Goal: Unclear

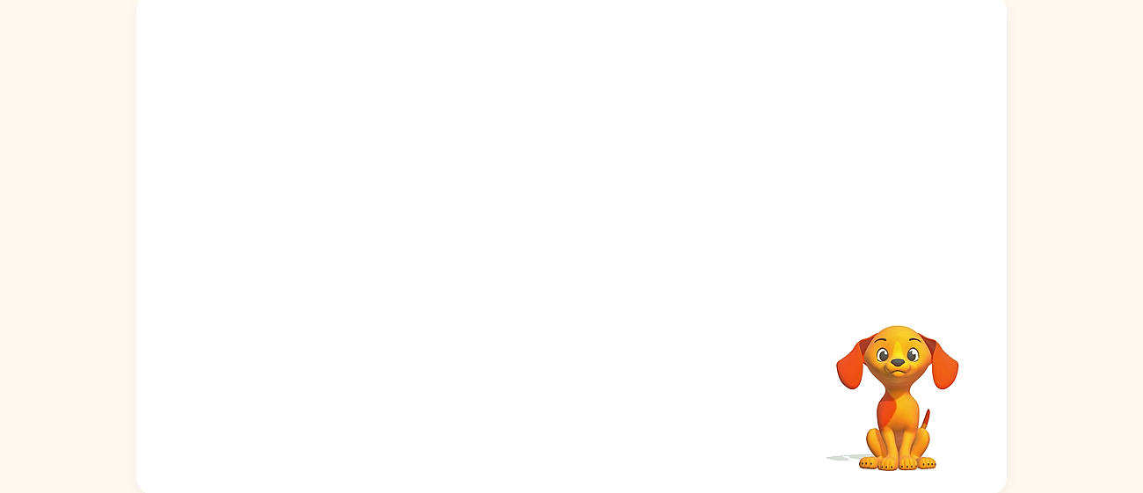
scroll to position [125, 0]
click at [1059, 396] on div "Your browser must support playing .mp4 files to use Literably. Please try using…" at bounding box center [571, 238] width 1143 height 510
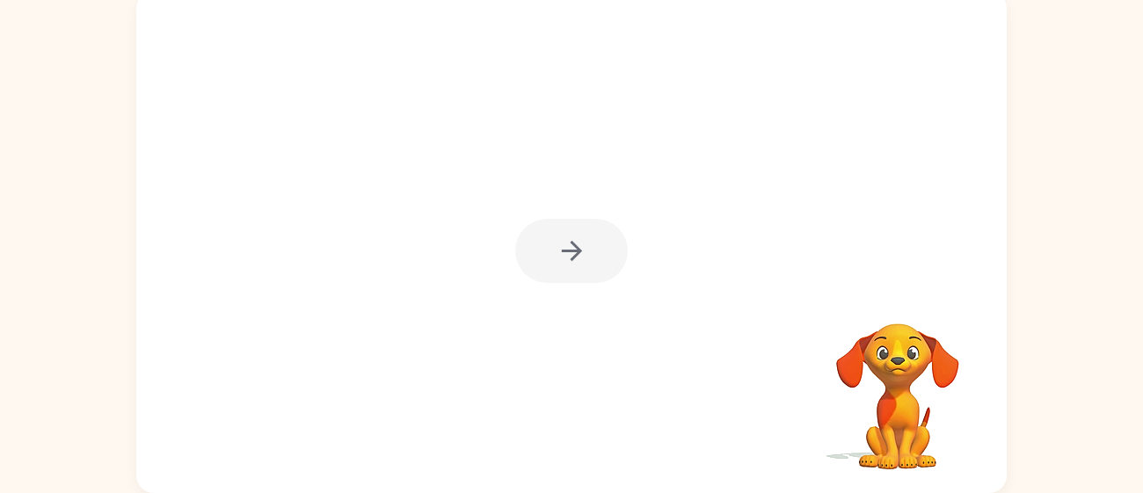
click at [593, 248] on div at bounding box center [571, 251] width 113 height 64
click at [588, 251] on div at bounding box center [571, 251] width 113 height 64
click at [586, 263] on div at bounding box center [571, 251] width 113 height 64
click at [584, 253] on div at bounding box center [571, 251] width 113 height 64
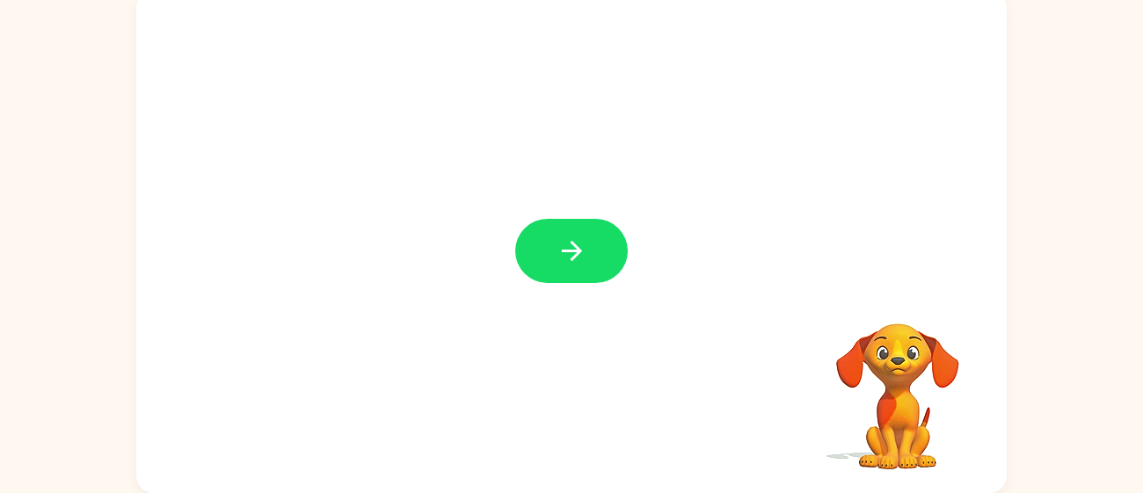
scroll to position [94, 0]
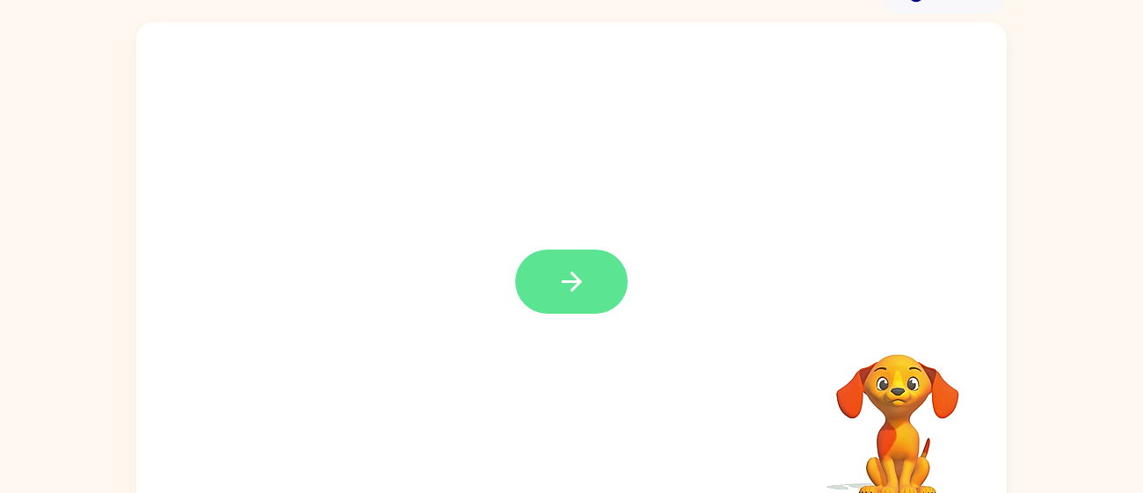
click at [587, 280] on button "button" at bounding box center [571, 282] width 113 height 64
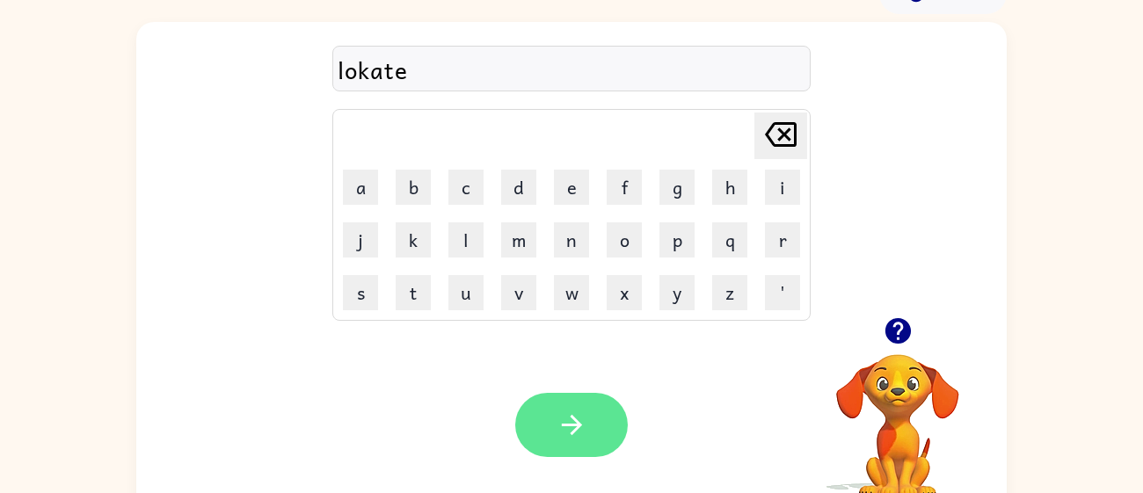
click at [548, 447] on button "button" at bounding box center [571, 425] width 113 height 64
click at [571, 431] on icon "button" at bounding box center [571, 425] width 31 height 31
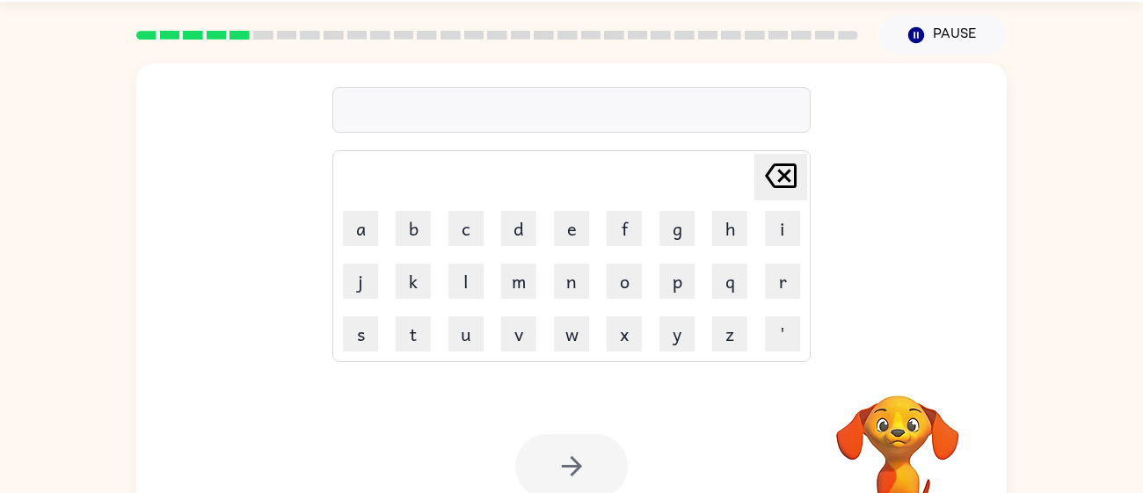
scroll to position [52, 0]
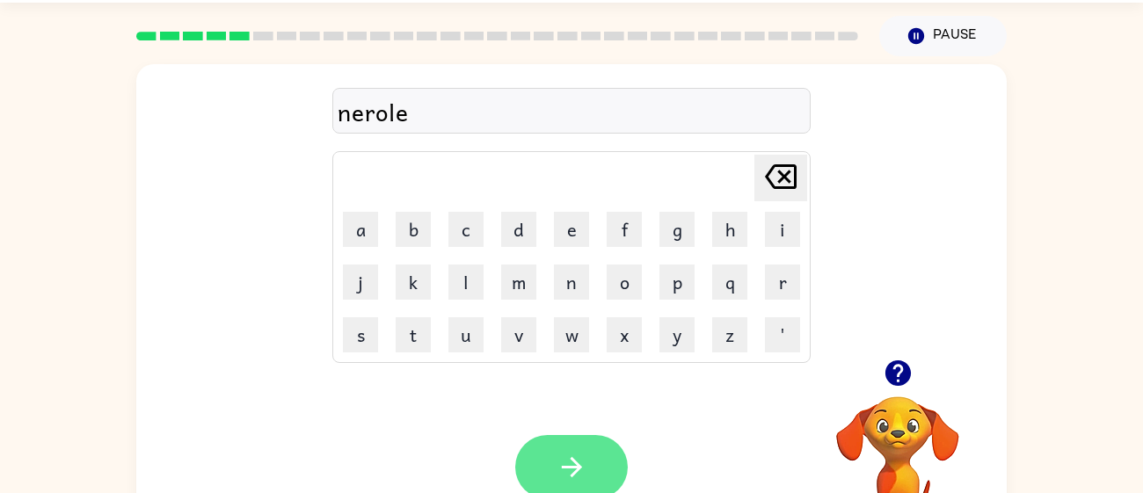
click at [593, 457] on button "button" at bounding box center [571, 467] width 113 height 64
click at [571, 462] on icon "button" at bounding box center [571, 467] width 31 height 31
click at [570, 452] on icon "button" at bounding box center [571, 467] width 31 height 31
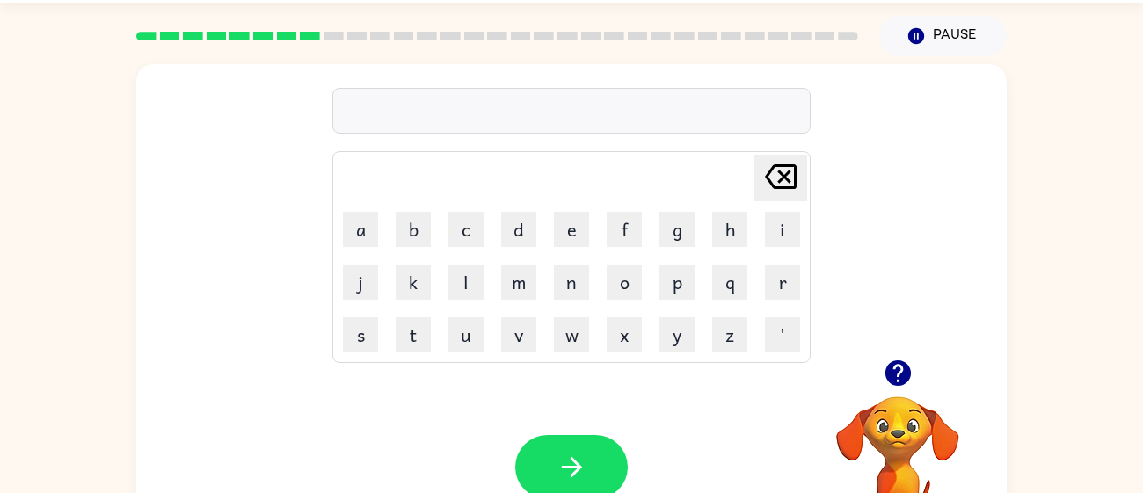
click at [919, 371] on button "button" at bounding box center [898, 373] width 45 height 45
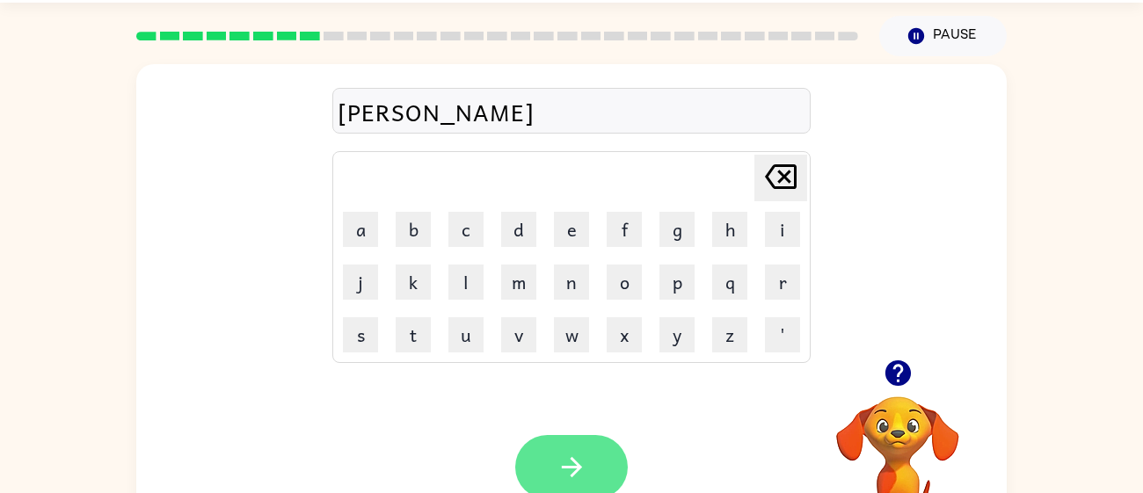
click at [583, 458] on icon "button" at bounding box center [571, 467] width 31 height 31
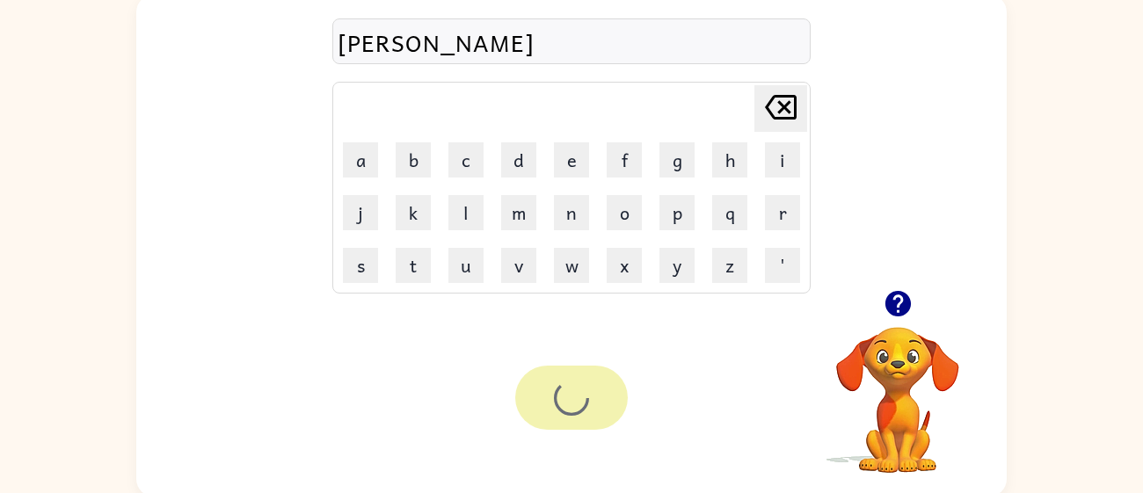
scroll to position [125, 0]
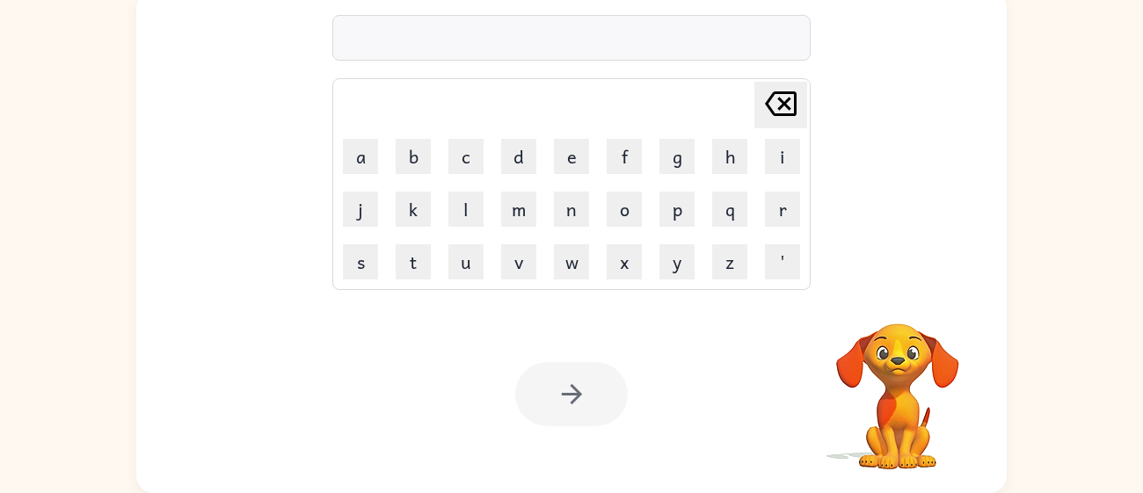
click at [883, 319] on video "Your browser must support playing .mp4 files to use Literably. Please try using…" at bounding box center [898, 384] width 176 height 176
click at [601, 408] on div at bounding box center [571, 394] width 113 height 64
click at [613, 405] on div at bounding box center [571, 394] width 113 height 64
click at [600, 431] on div "Your browser must support playing .mp4 files to use Literably. Please try using…" at bounding box center [571, 394] width 870 height 198
click at [605, 413] on div at bounding box center [571, 394] width 113 height 64
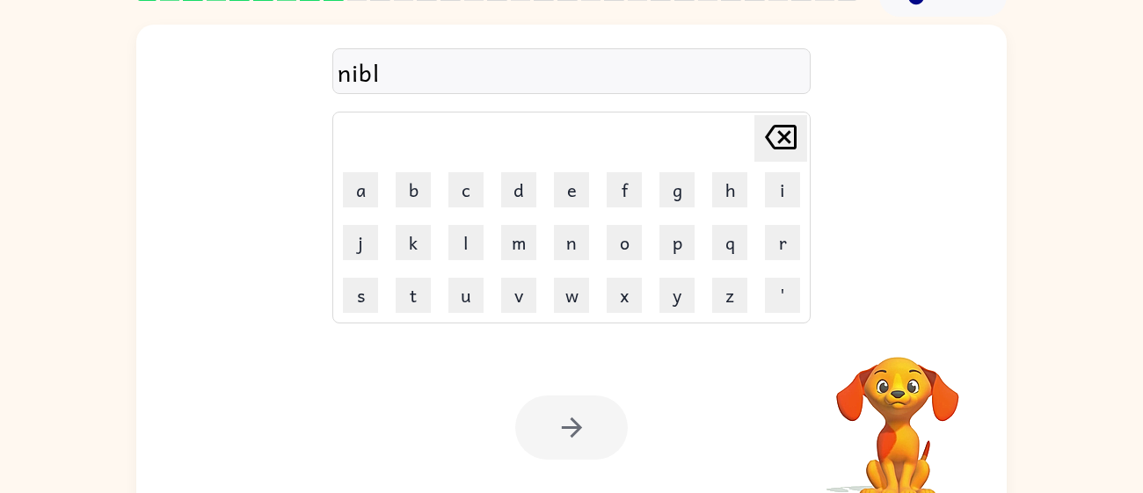
scroll to position [96, 0]
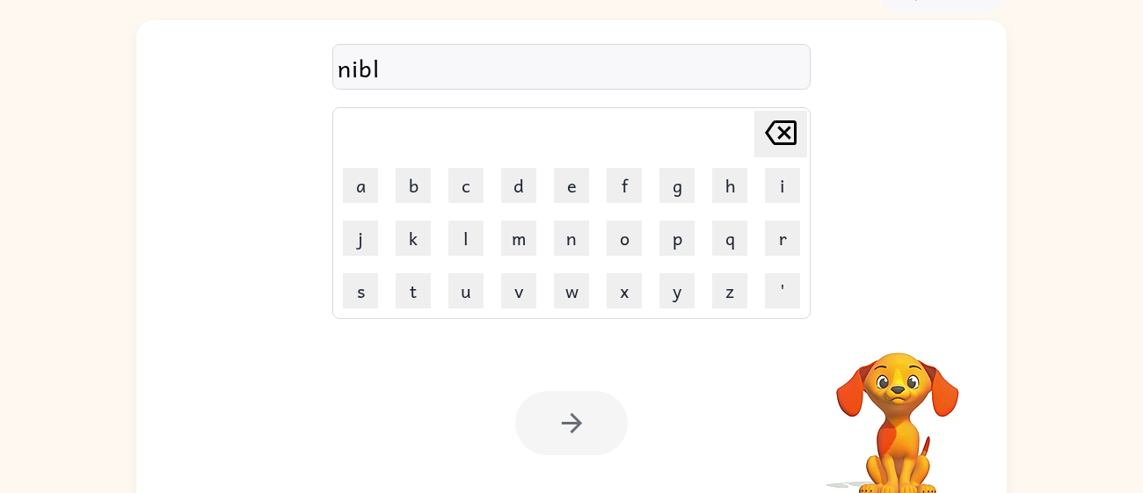
click at [925, 413] on video "Your browser must support playing .mp4 files to use Literably. Please try using…" at bounding box center [898, 413] width 176 height 176
click at [900, 346] on video "Your browser must support playing .mp4 files to use Literably. Please try using…" at bounding box center [898, 413] width 176 height 176
click at [887, 315] on div "nibl Delete Delete last character input a b c d e f g h i j k l m n o p q r s t…" at bounding box center [571, 167] width 870 height 295
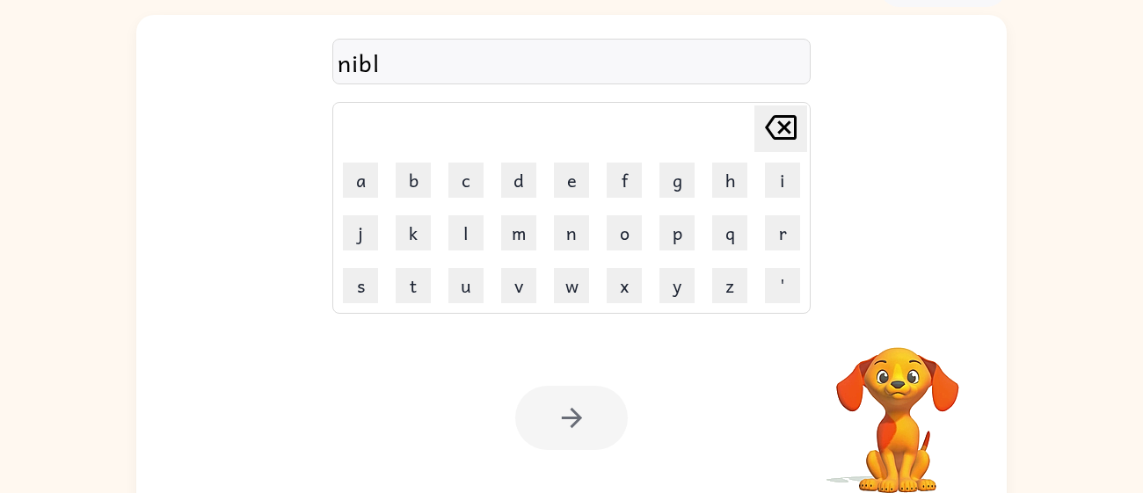
scroll to position [87, 0]
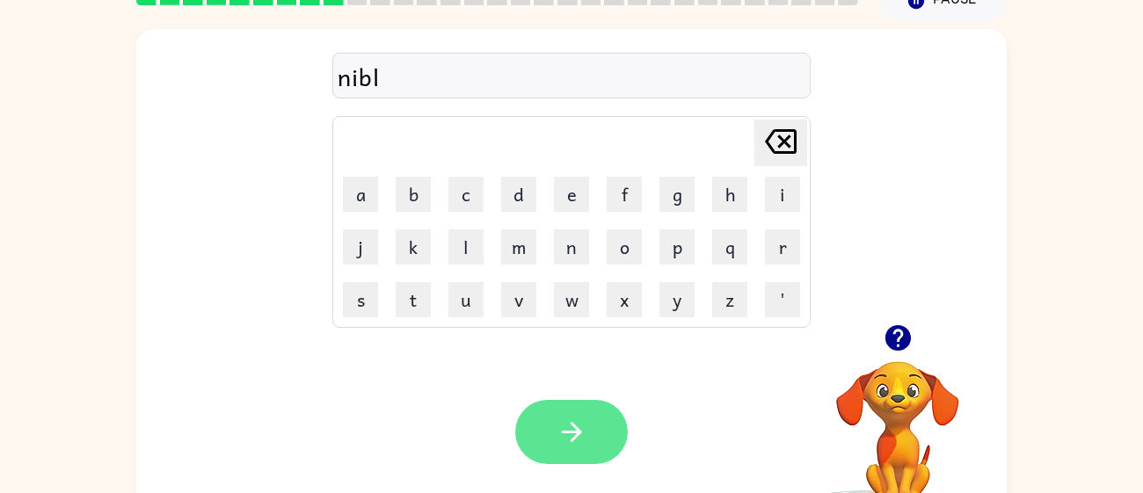
click at [556, 447] on icon "button" at bounding box center [571, 432] width 31 height 31
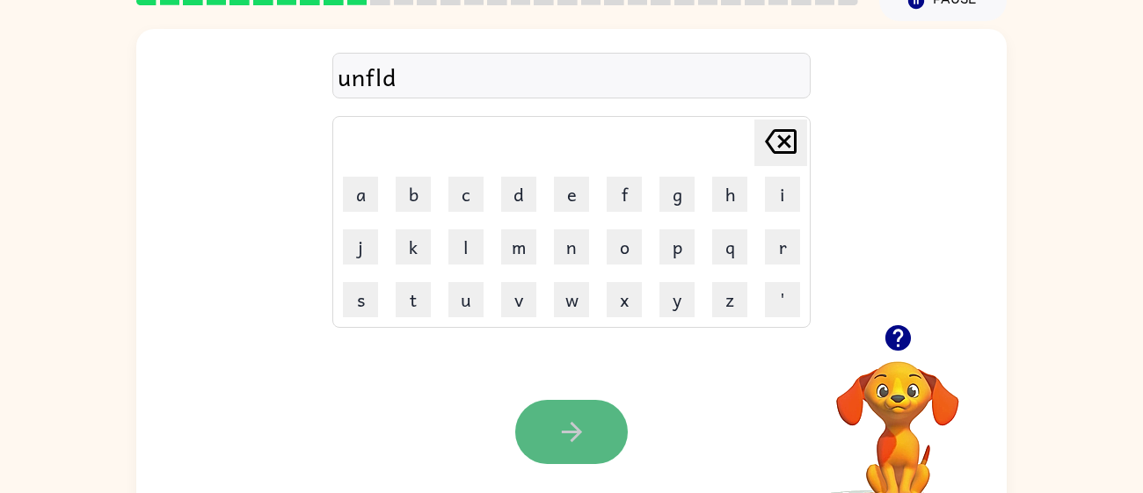
click at [578, 458] on button "button" at bounding box center [571, 432] width 113 height 64
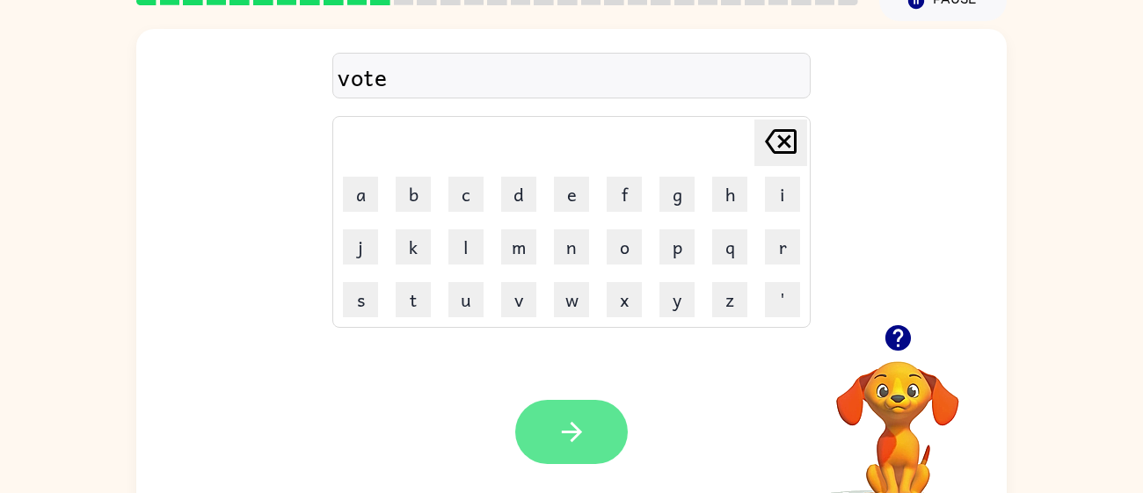
click at [607, 444] on button "button" at bounding box center [571, 432] width 113 height 64
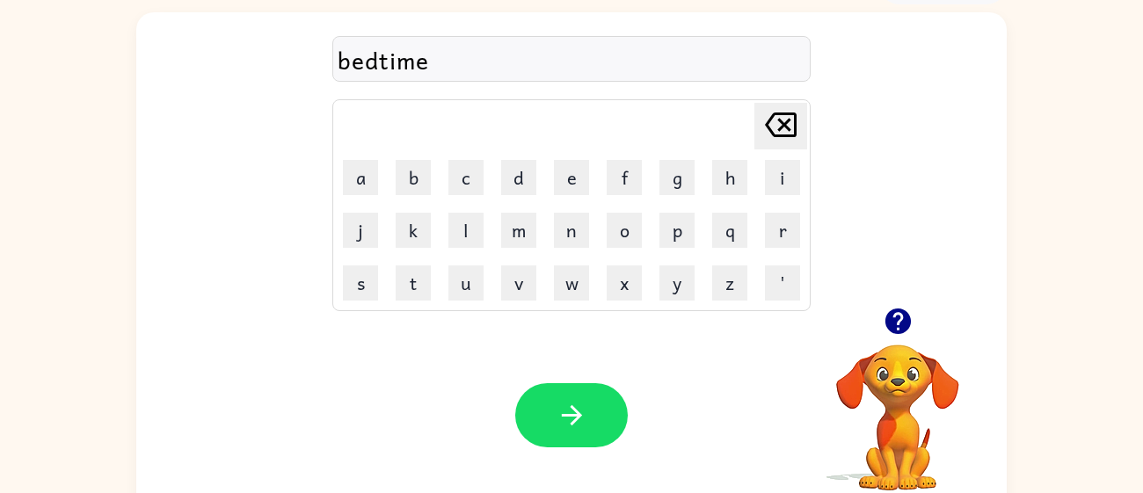
scroll to position [125, 0]
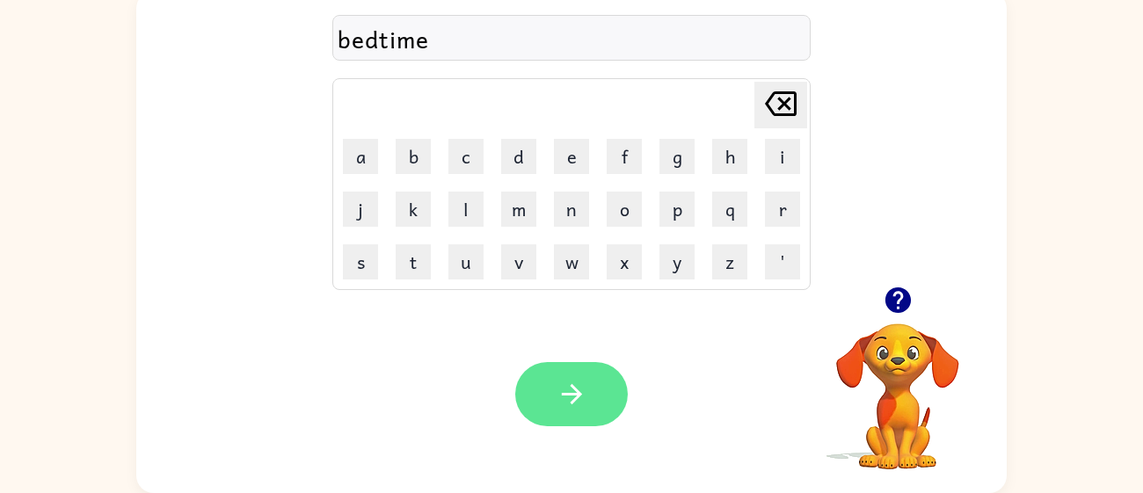
click at [610, 401] on button "button" at bounding box center [571, 394] width 113 height 64
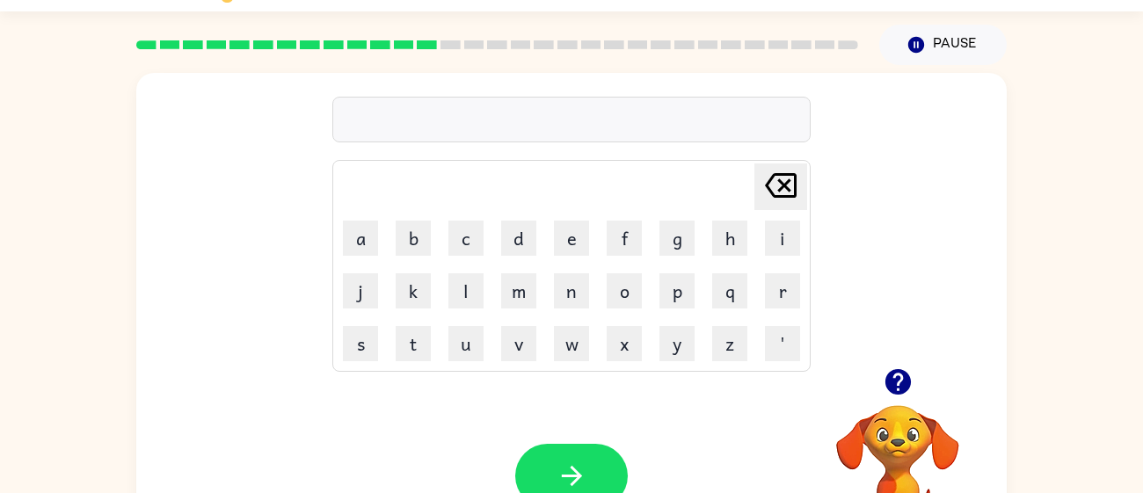
scroll to position [45, 0]
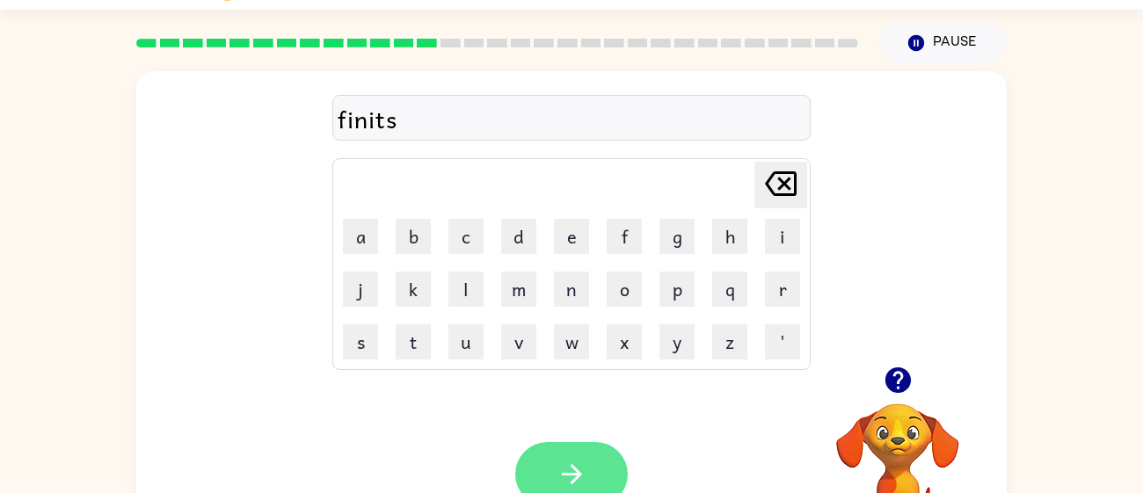
click at [588, 467] on button "button" at bounding box center [571, 474] width 113 height 64
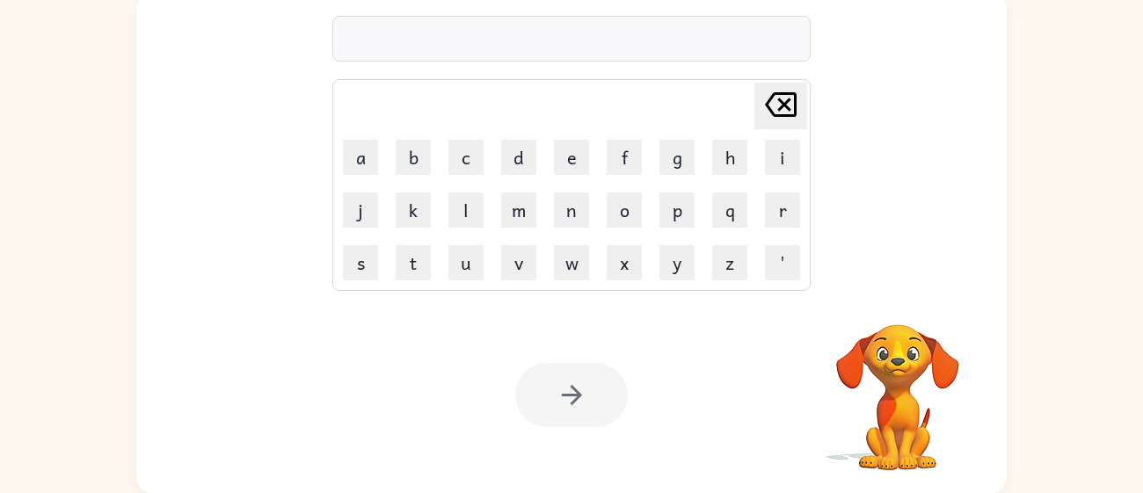
scroll to position [125, 0]
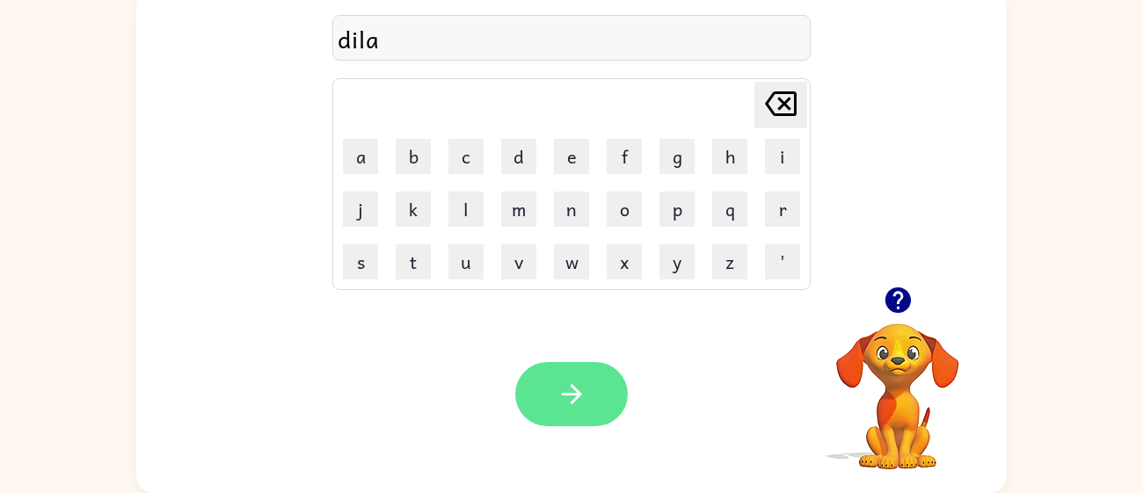
click at [621, 407] on button "button" at bounding box center [571, 394] width 113 height 64
click at [614, 386] on button "button" at bounding box center [571, 394] width 113 height 64
click at [606, 396] on button "button" at bounding box center [571, 394] width 113 height 64
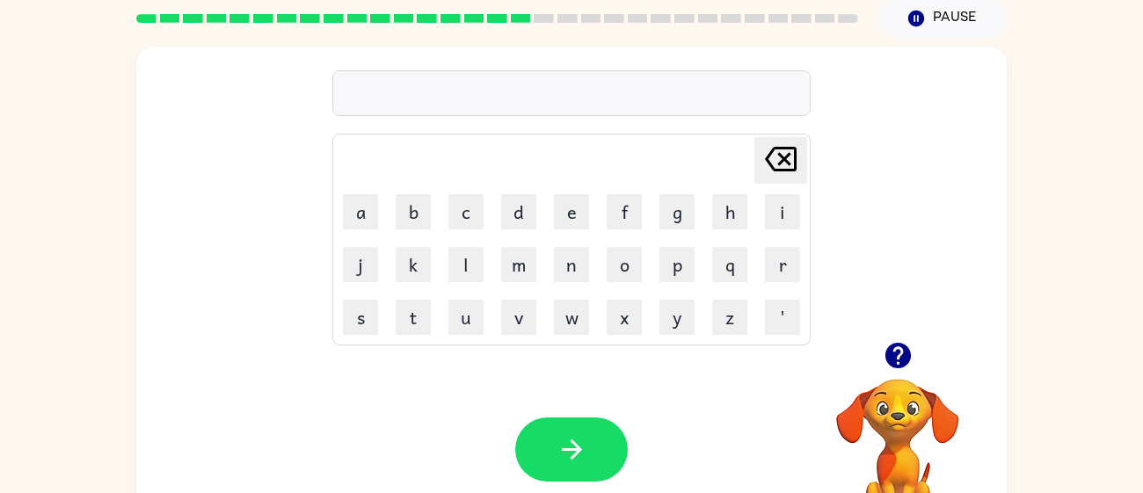
scroll to position [71, 0]
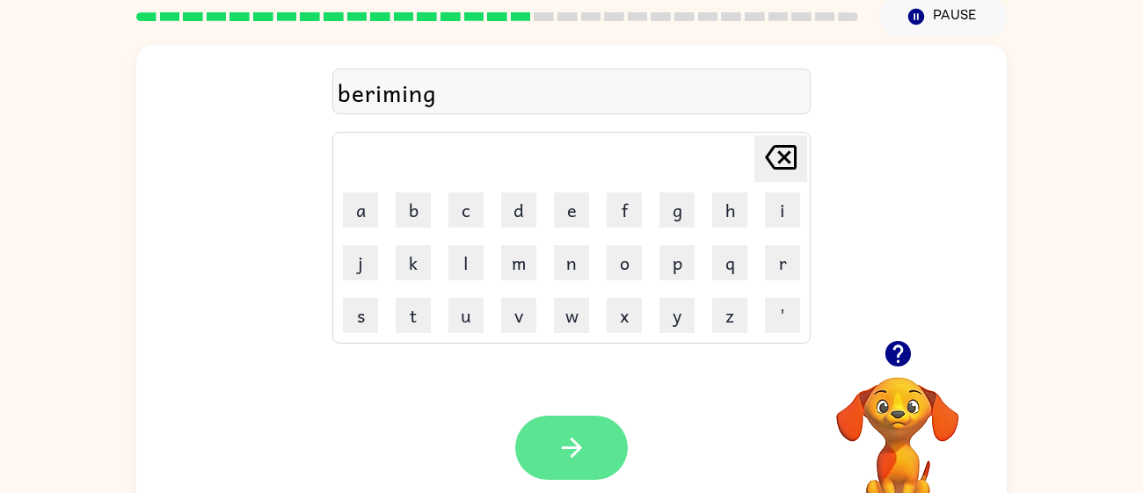
click at [586, 440] on icon "button" at bounding box center [571, 447] width 31 height 31
click at [599, 431] on button "button" at bounding box center [571, 448] width 113 height 64
click at [573, 458] on icon "button" at bounding box center [571, 447] width 31 height 31
click at [593, 447] on button "button" at bounding box center [571, 448] width 113 height 64
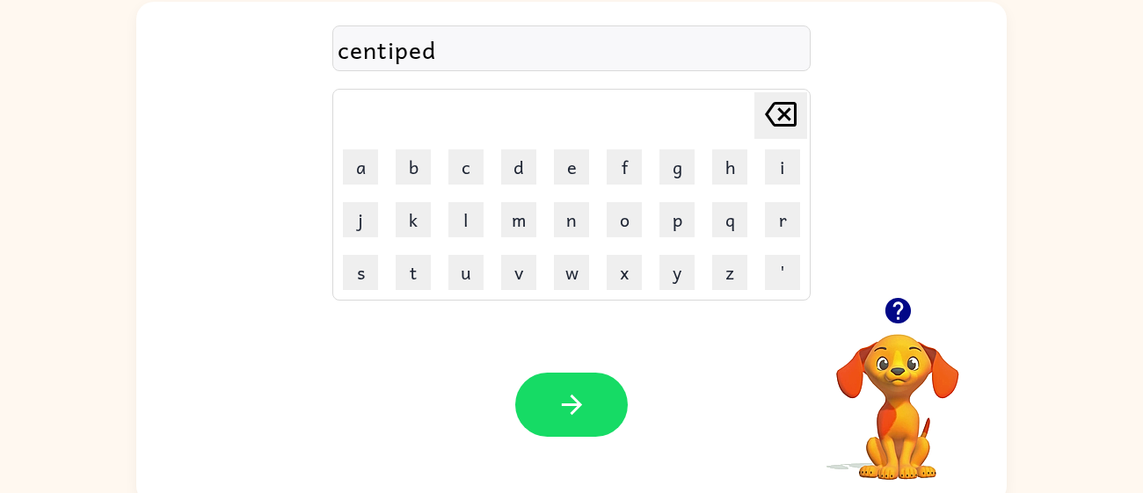
scroll to position [125, 0]
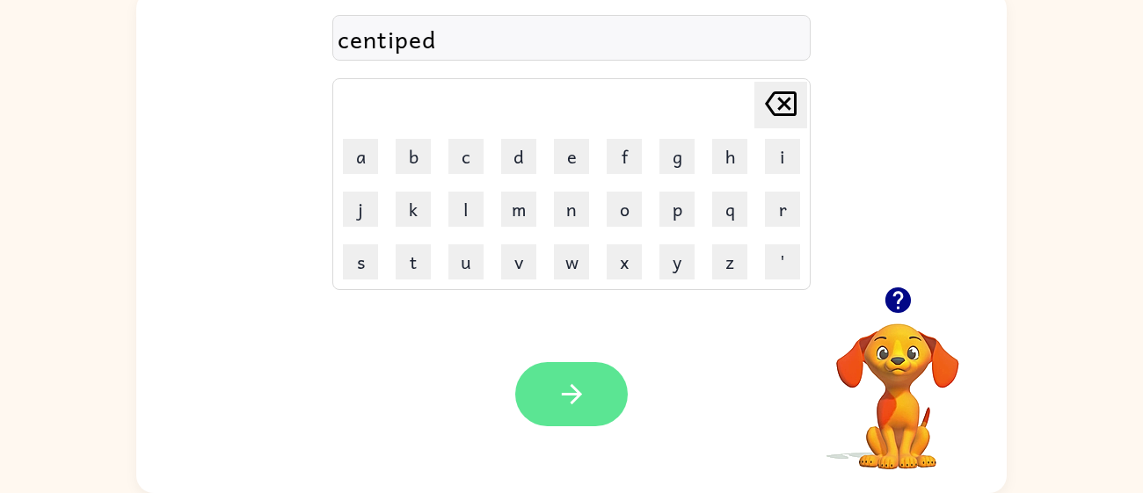
click at [604, 411] on button "button" at bounding box center [571, 394] width 113 height 64
click at [610, 401] on button "button" at bounding box center [571, 394] width 113 height 64
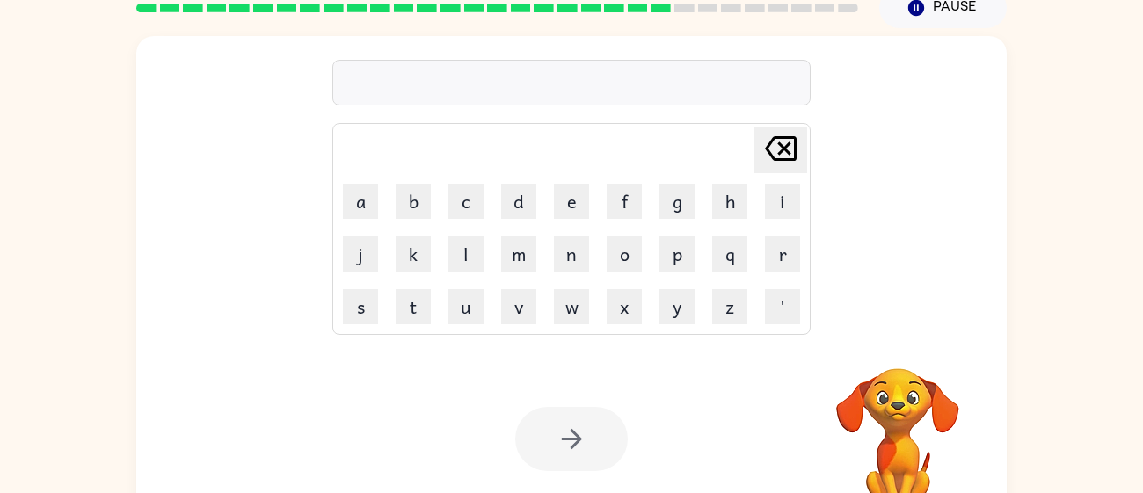
scroll to position [97, 0]
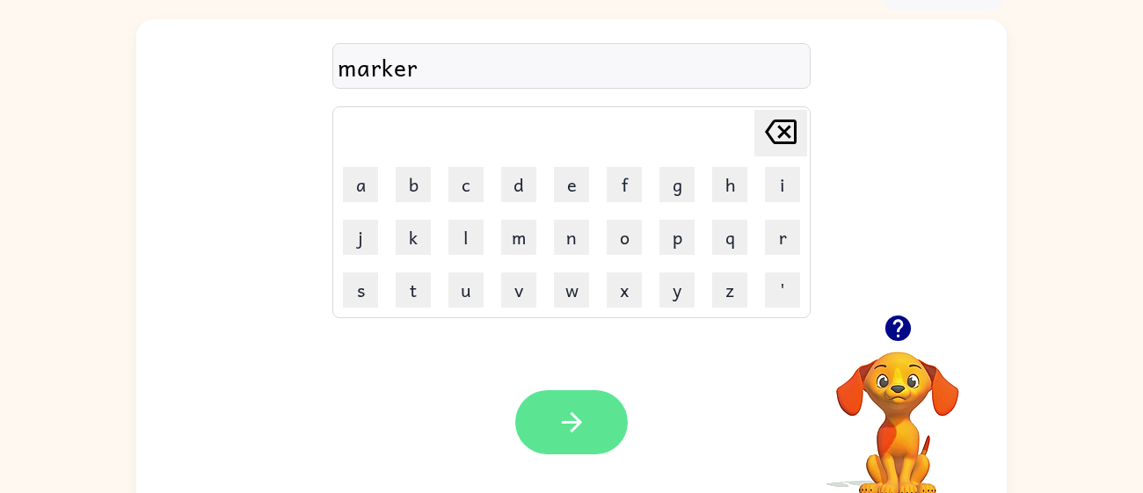
click at [562, 403] on button "button" at bounding box center [571, 422] width 113 height 64
click at [615, 441] on button "button" at bounding box center [571, 422] width 113 height 64
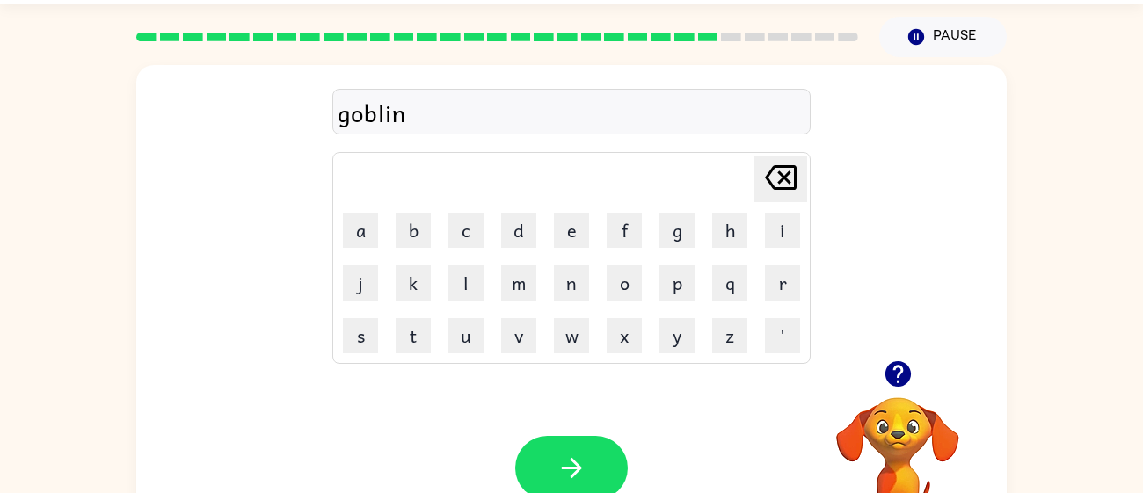
scroll to position [64, 0]
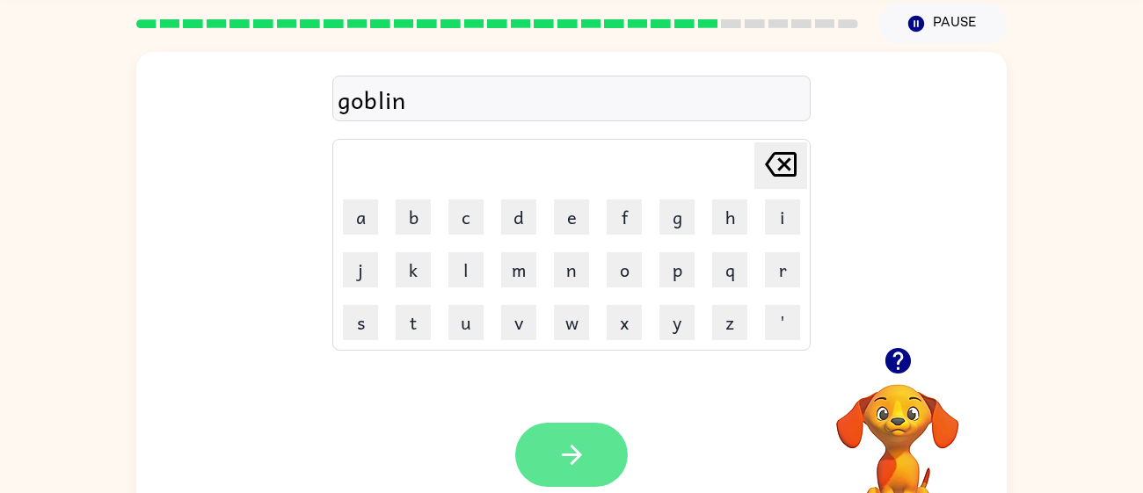
click at [592, 440] on button "button" at bounding box center [571, 455] width 113 height 64
click at [599, 454] on button "button" at bounding box center [571, 455] width 113 height 64
click at [573, 461] on icon "button" at bounding box center [571, 455] width 20 height 20
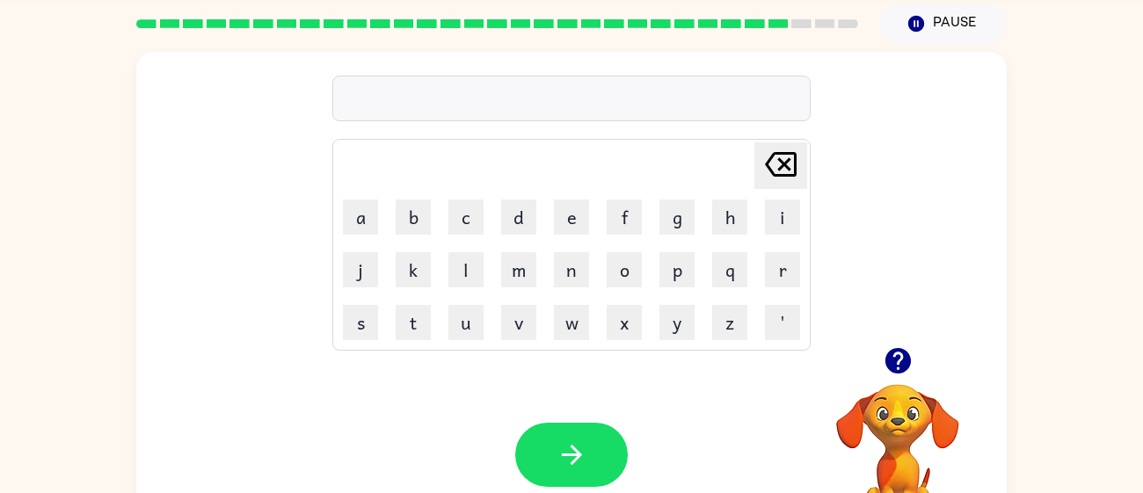
click at [983, 393] on video "Your browser must support playing .mp4 files to use Literably. Please try using…" at bounding box center [898, 445] width 176 height 176
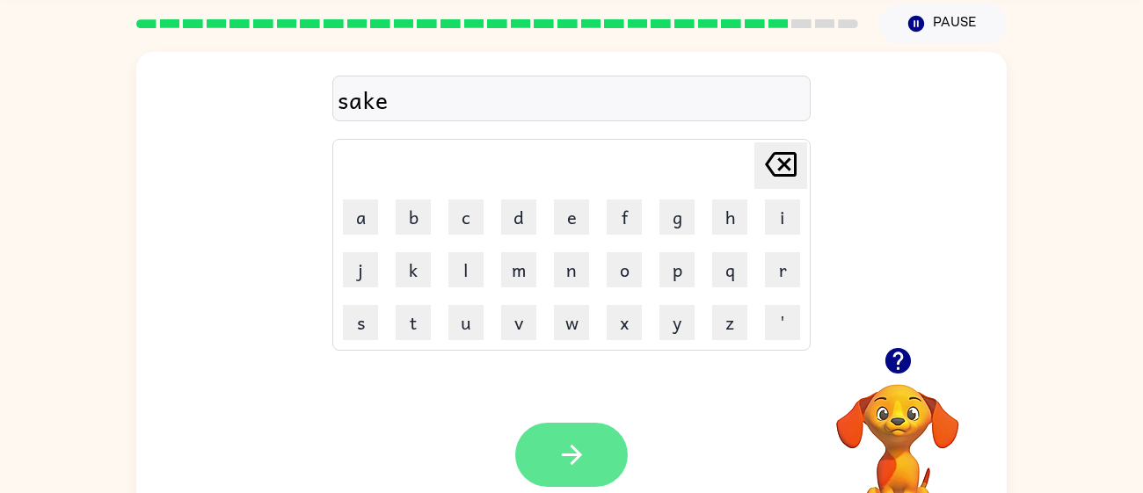
click at [602, 451] on button "button" at bounding box center [571, 455] width 113 height 64
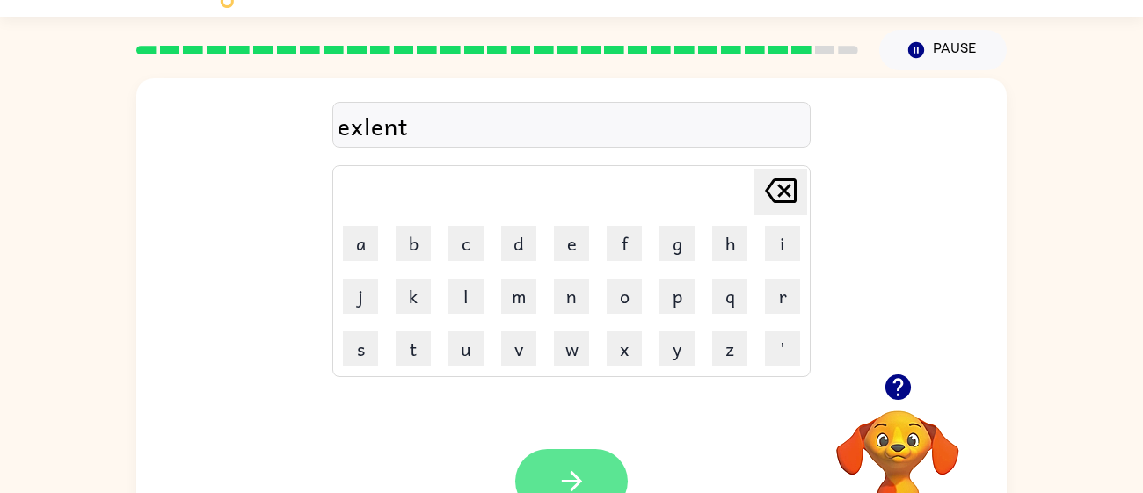
click at [615, 465] on button "button" at bounding box center [571, 481] width 113 height 64
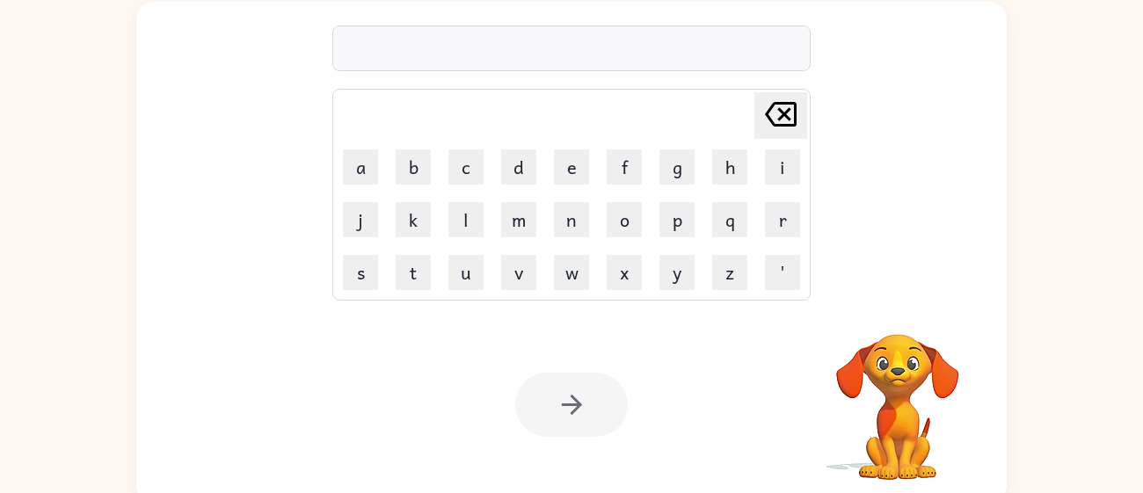
scroll to position [118, 0]
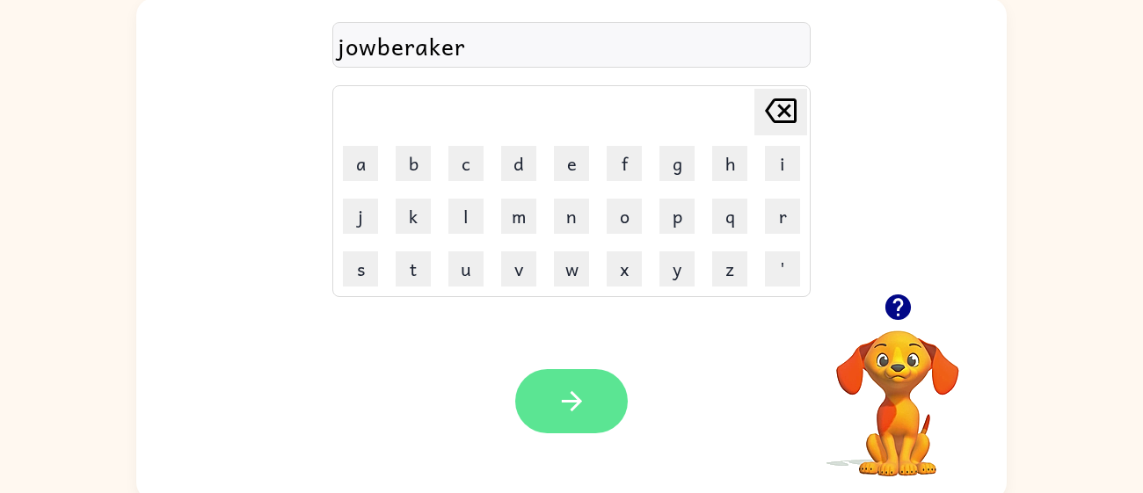
click at [584, 387] on icon "button" at bounding box center [571, 401] width 31 height 31
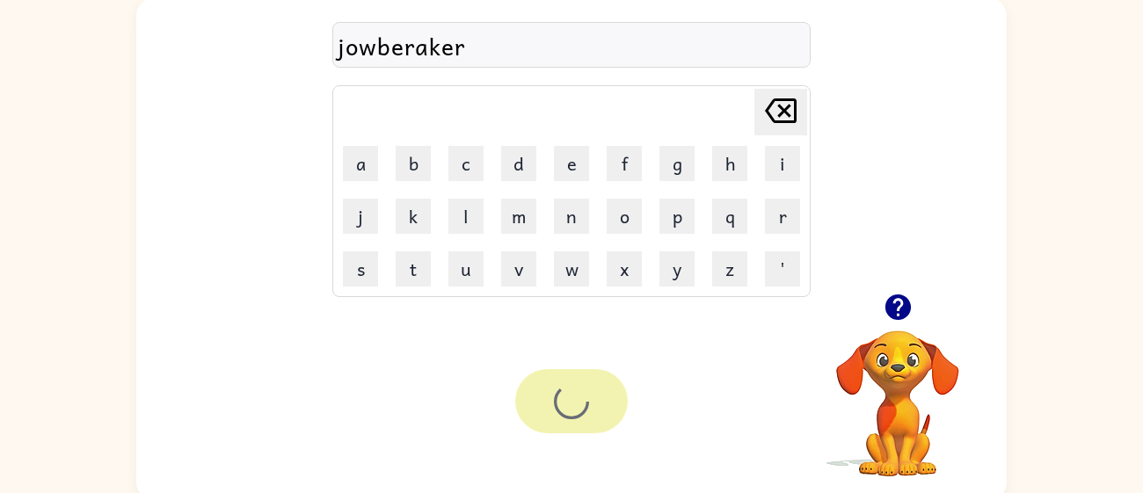
scroll to position [0, 0]
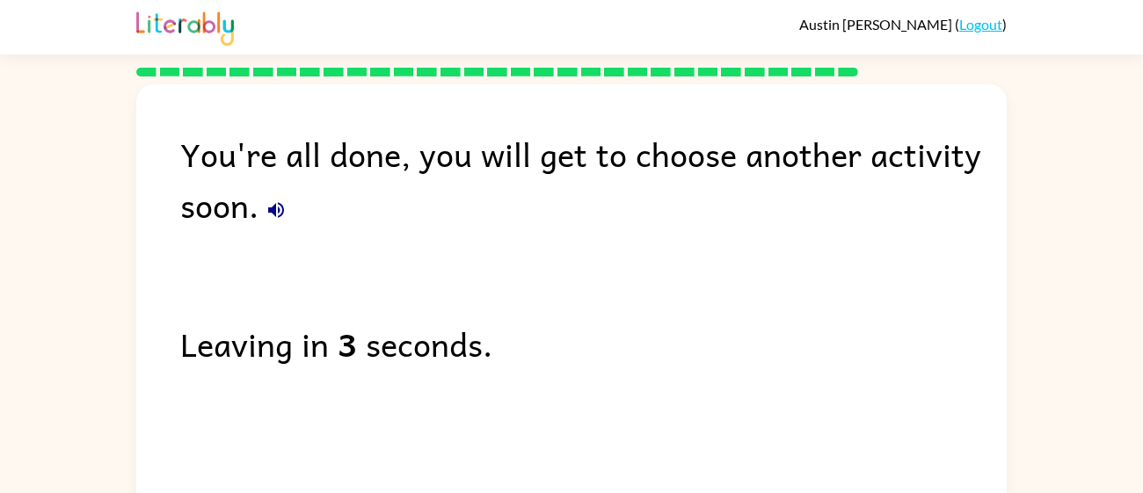
click at [259, 217] on button "button" at bounding box center [275, 210] width 35 height 35
click at [280, 213] on icon "button" at bounding box center [275, 210] width 21 height 21
click at [267, 203] on icon "button" at bounding box center [275, 210] width 21 height 21
